Goal: Find specific page/section: Find specific page/section

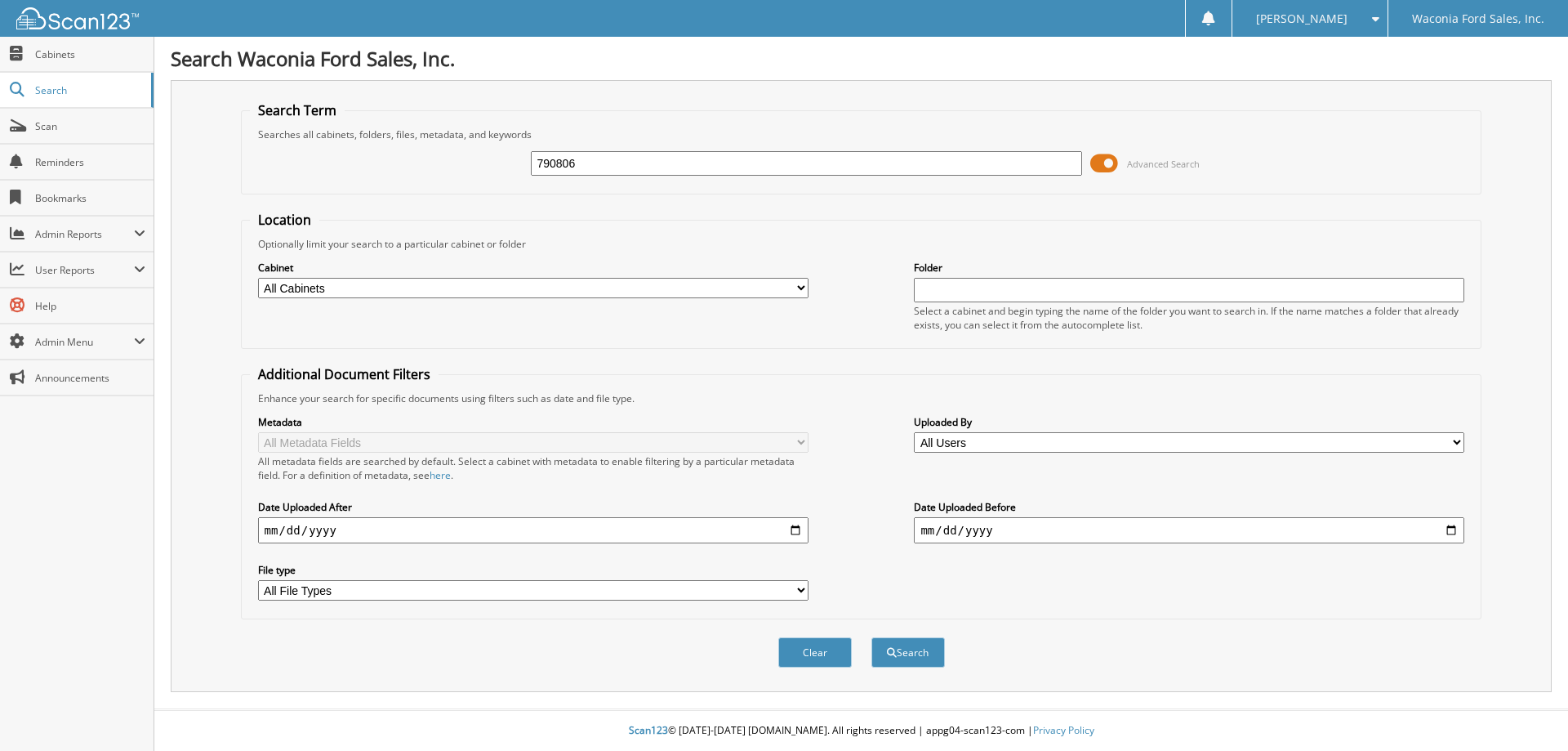
type input "790806"
click at [871, 637] on button "Search" at bounding box center [907, 652] width 73 height 30
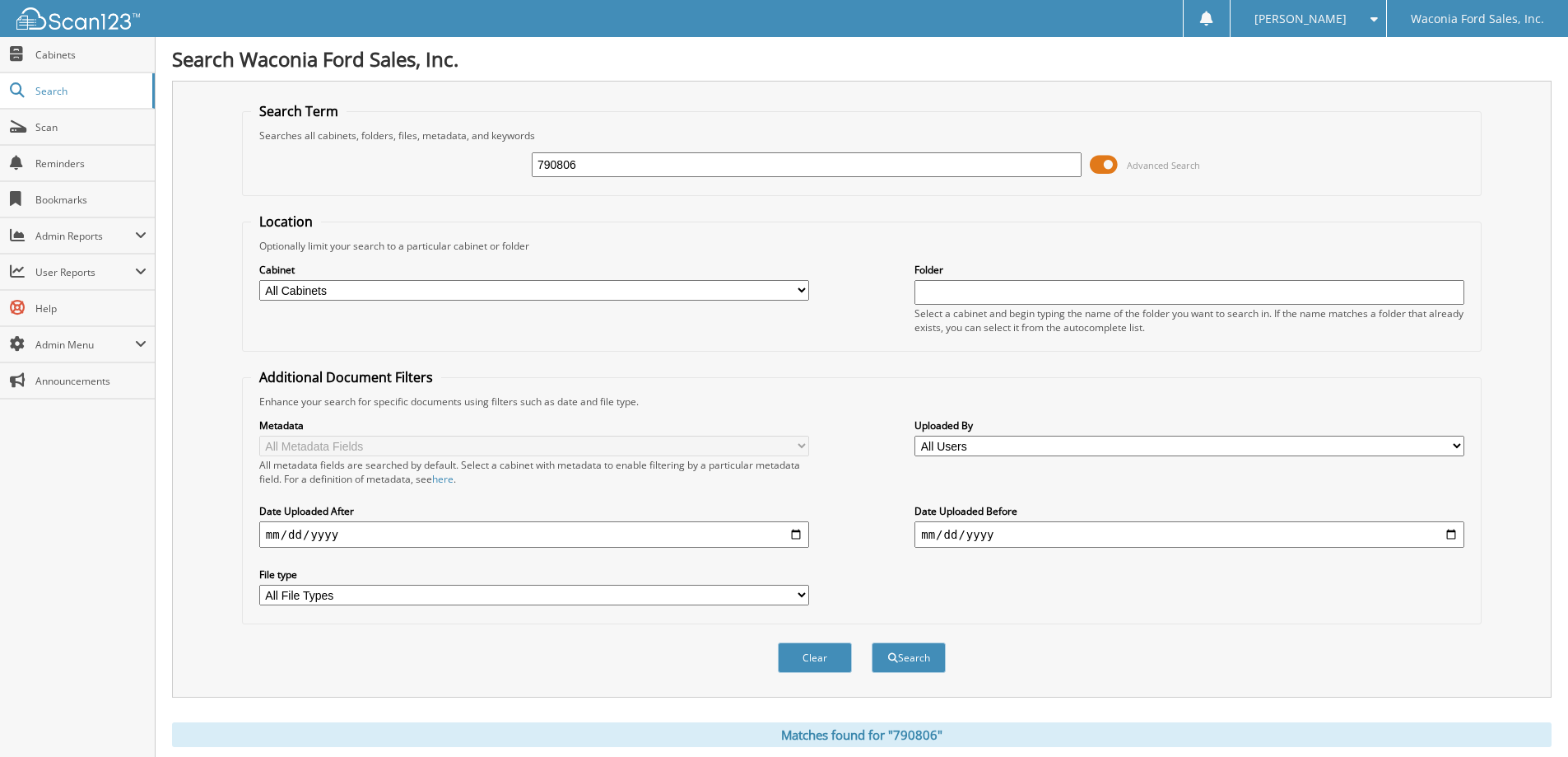
click at [1105, 167] on span at bounding box center [1104, 165] width 28 height 25
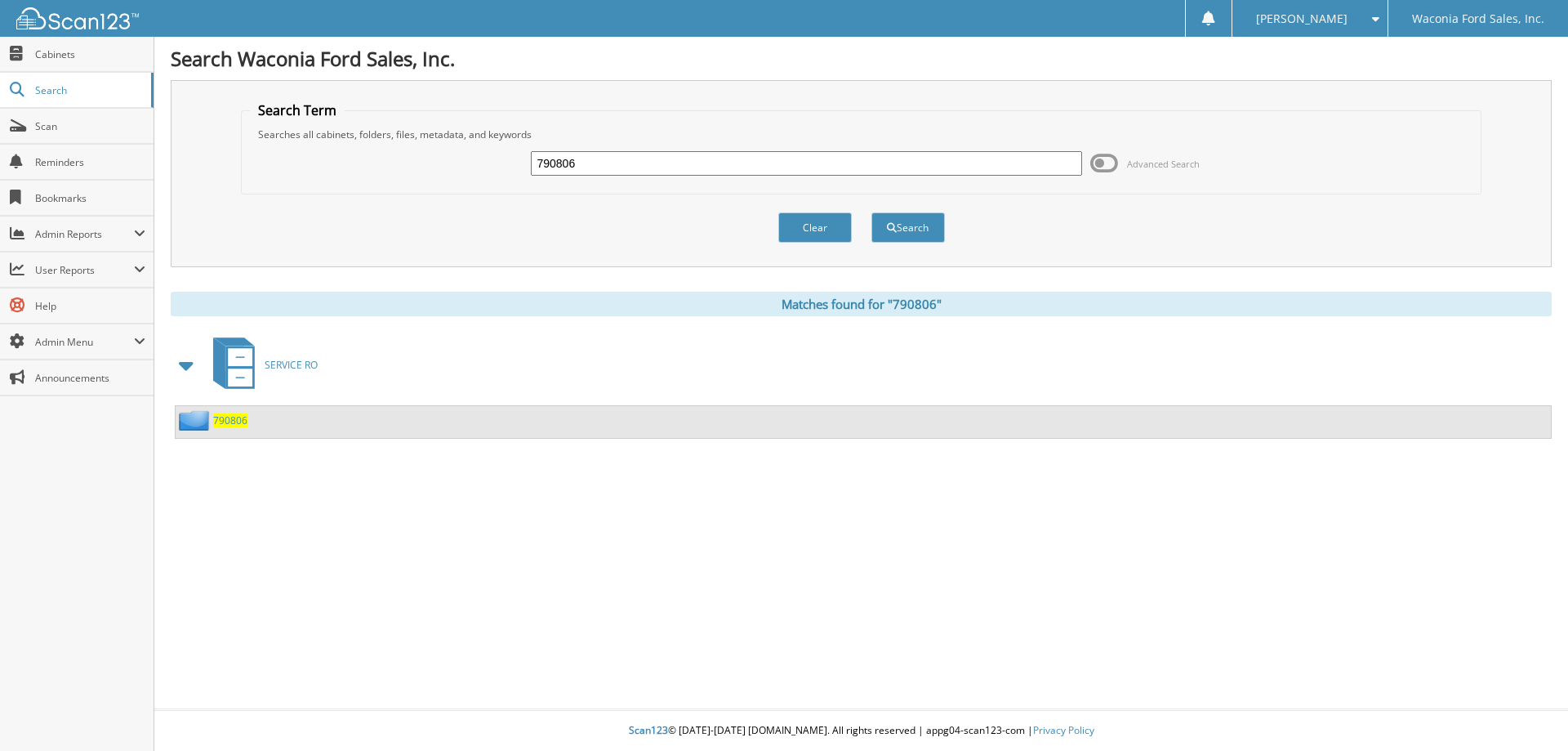
click at [231, 422] on span "790806" at bounding box center [230, 420] width 35 height 13
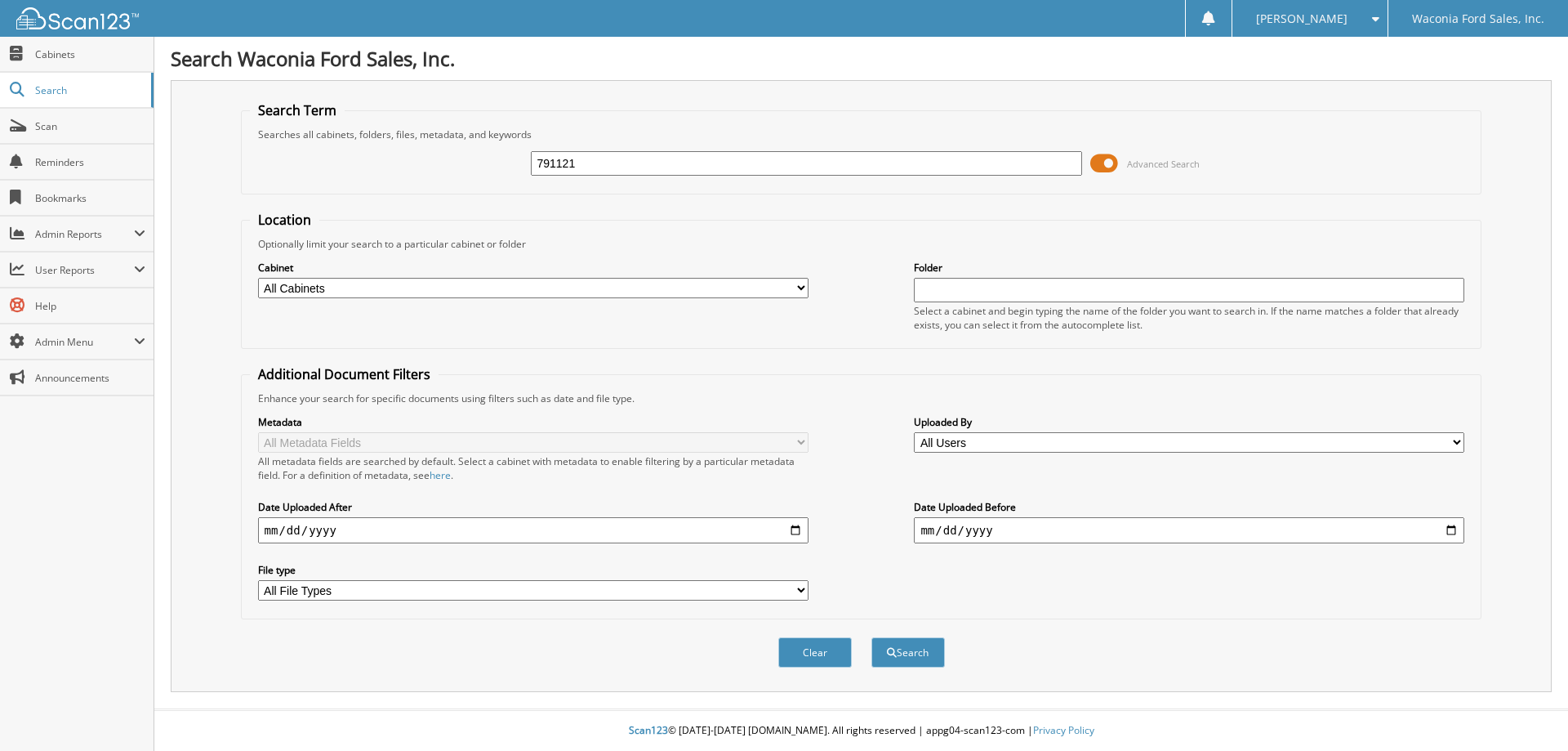
type input "791121"
click at [871, 637] on button "Search" at bounding box center [907, 652] width 73 height 30
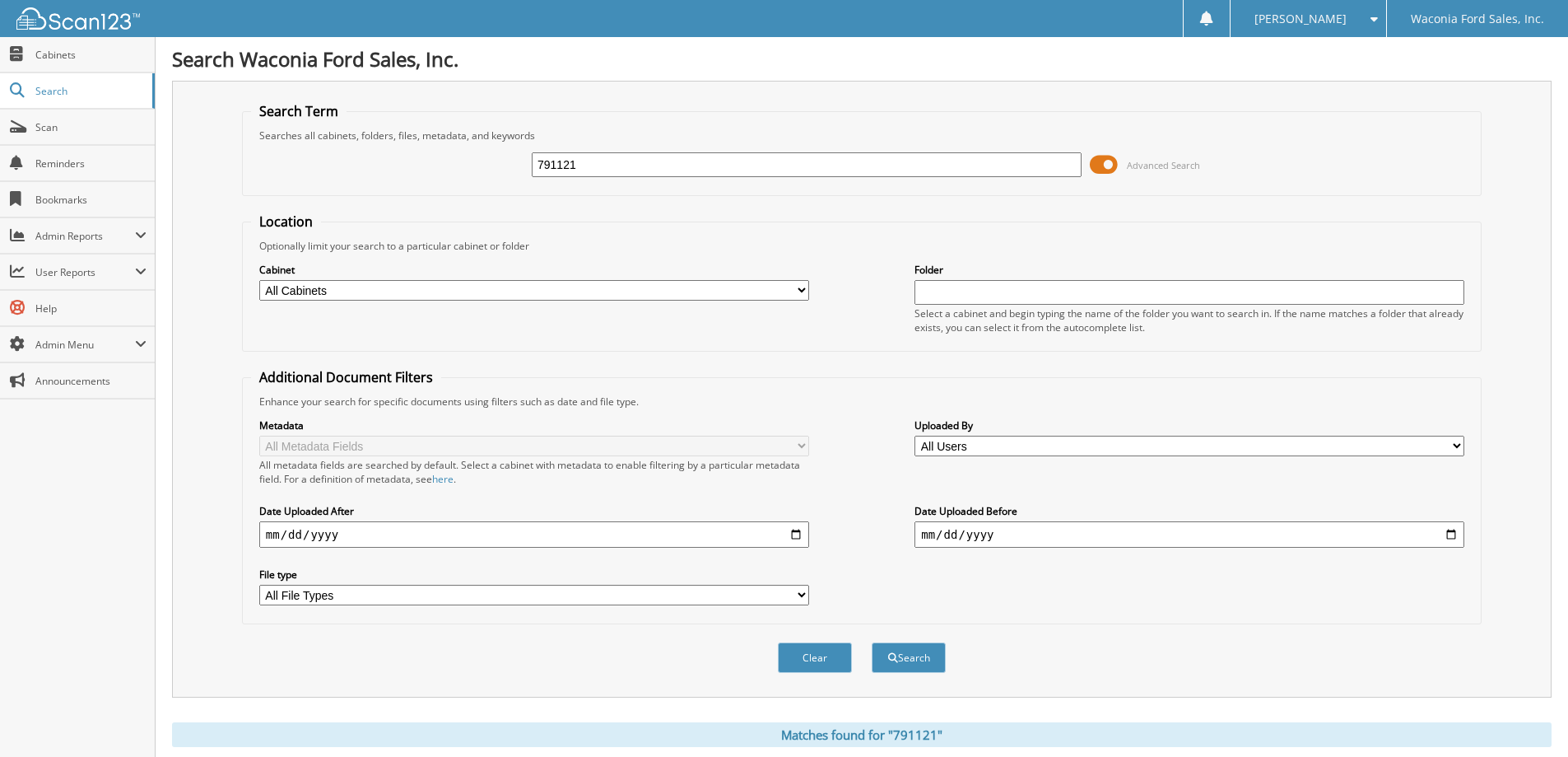
click at [1100, 155] on span at bounding box center [1104, 165] width 28 height 25
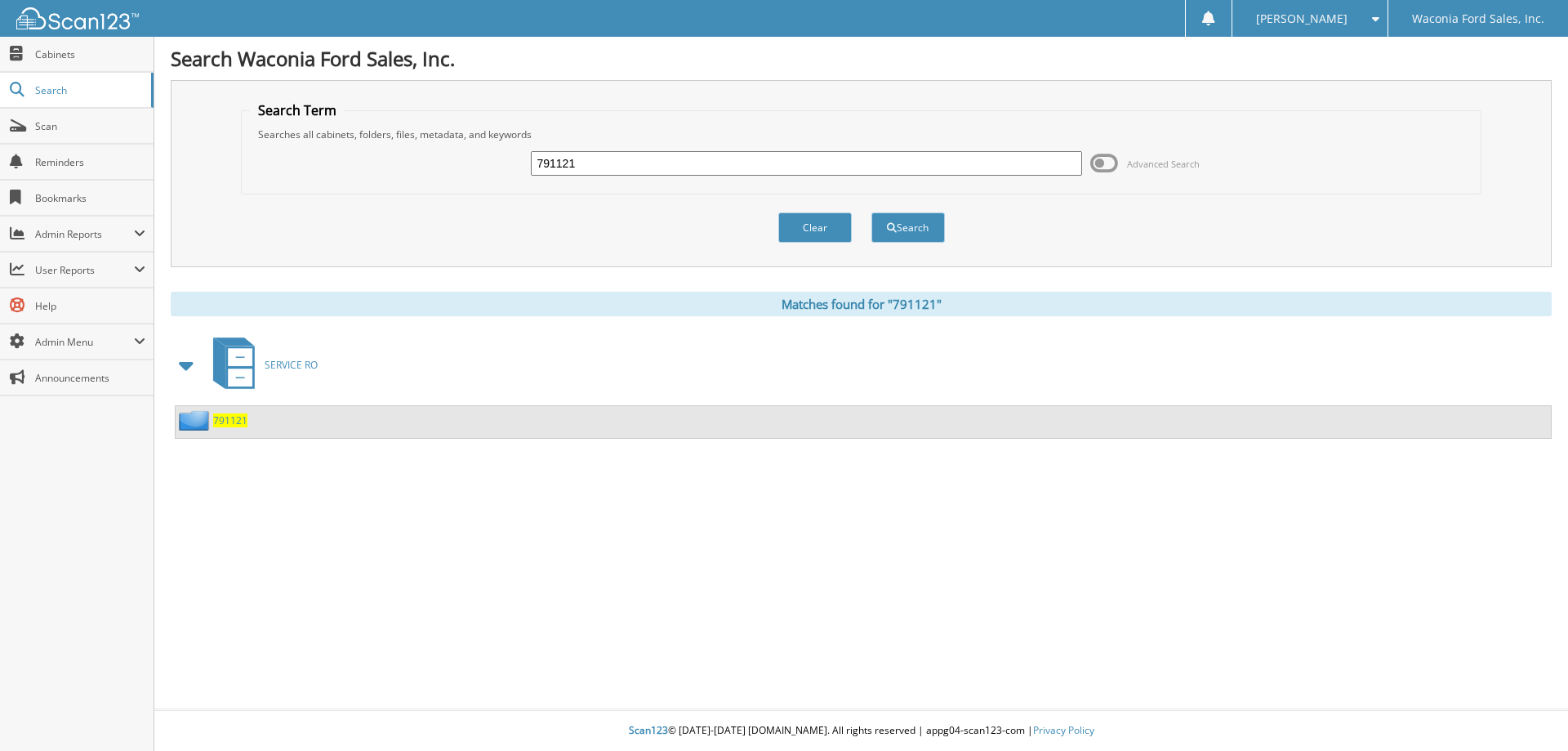
click at [227, 419] on span "791121" at bounding box center [230, 420] width 35 height 13
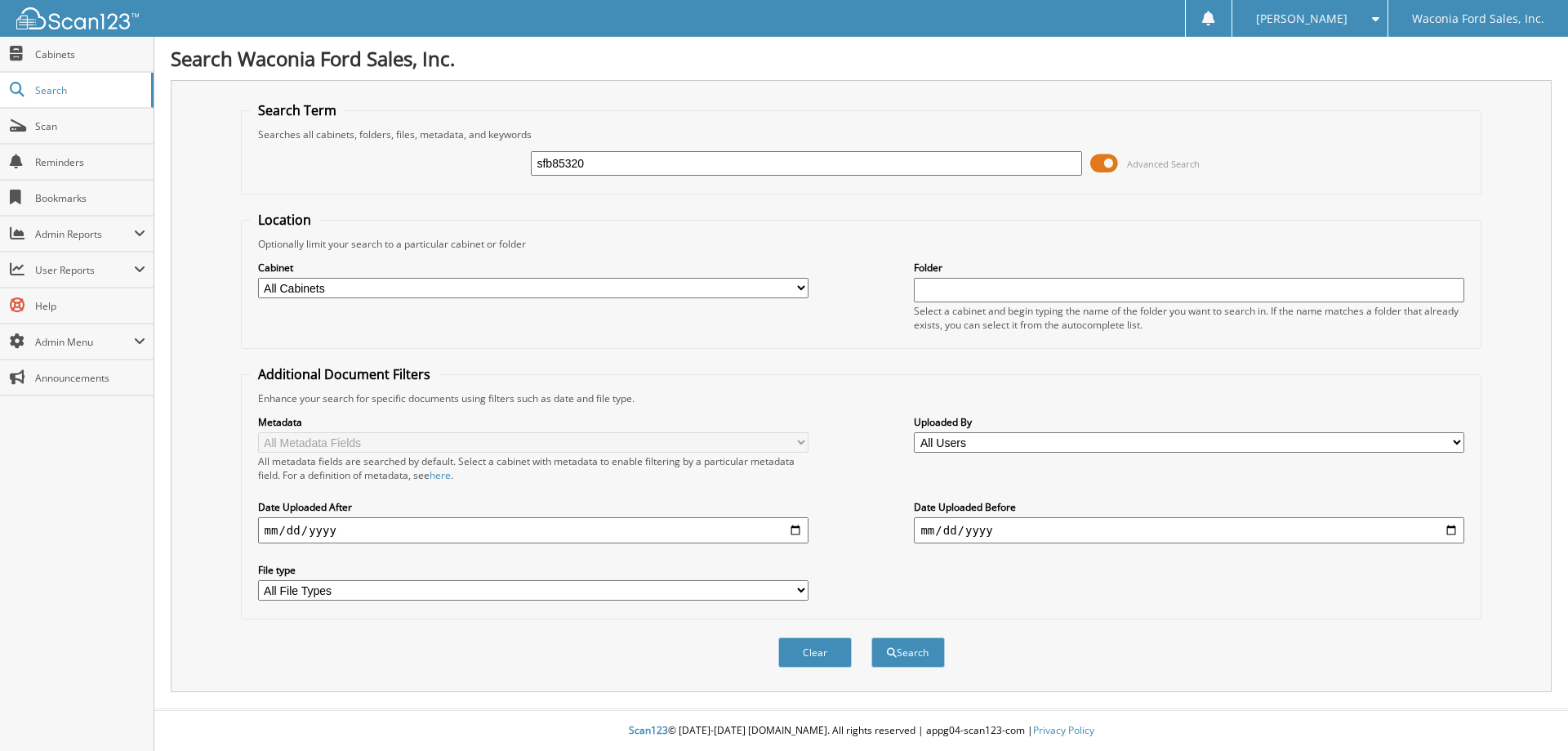
type input "sfb85320"
click at [871, 637] on button "Search" at bounding box center [907, 652] width 73 height 30
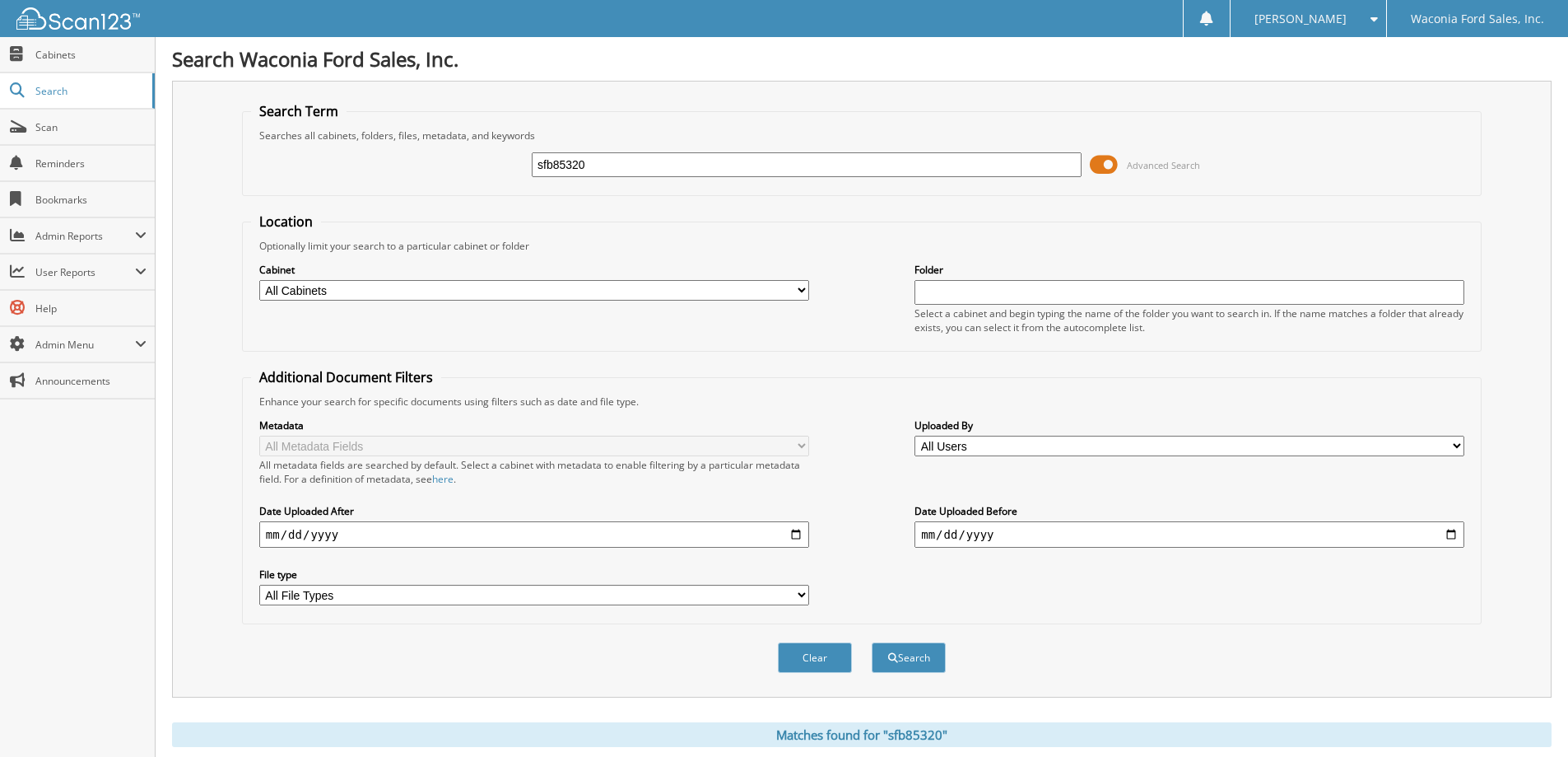
click at [1114, 154] on span at bounding box center [1104, 165] width 28 height 25
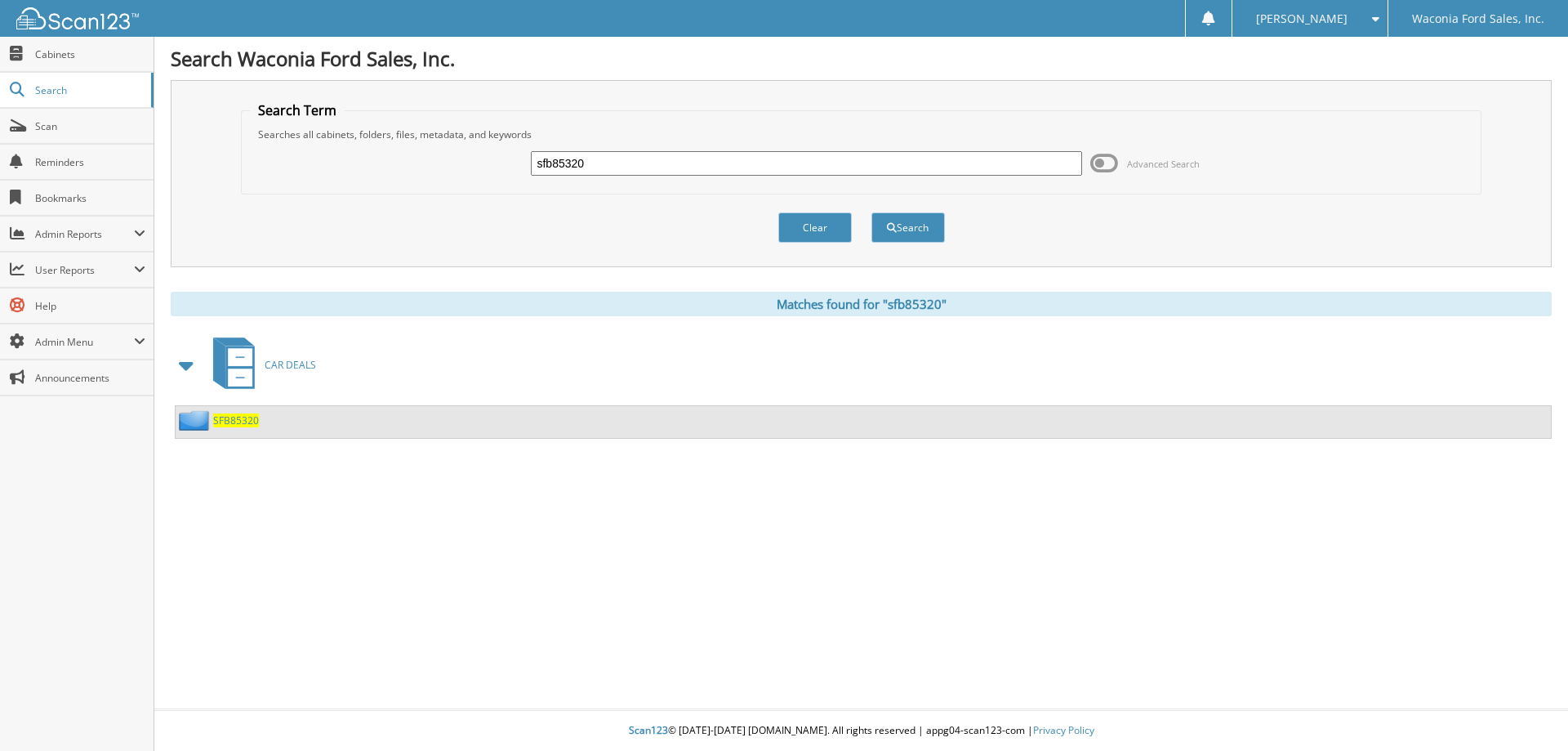
click at [240, 418] on span "SFB85320" at bounding box center [236, 420] width 45 height 13
